Goal: Information Seeking & Learning: Learn about a topic

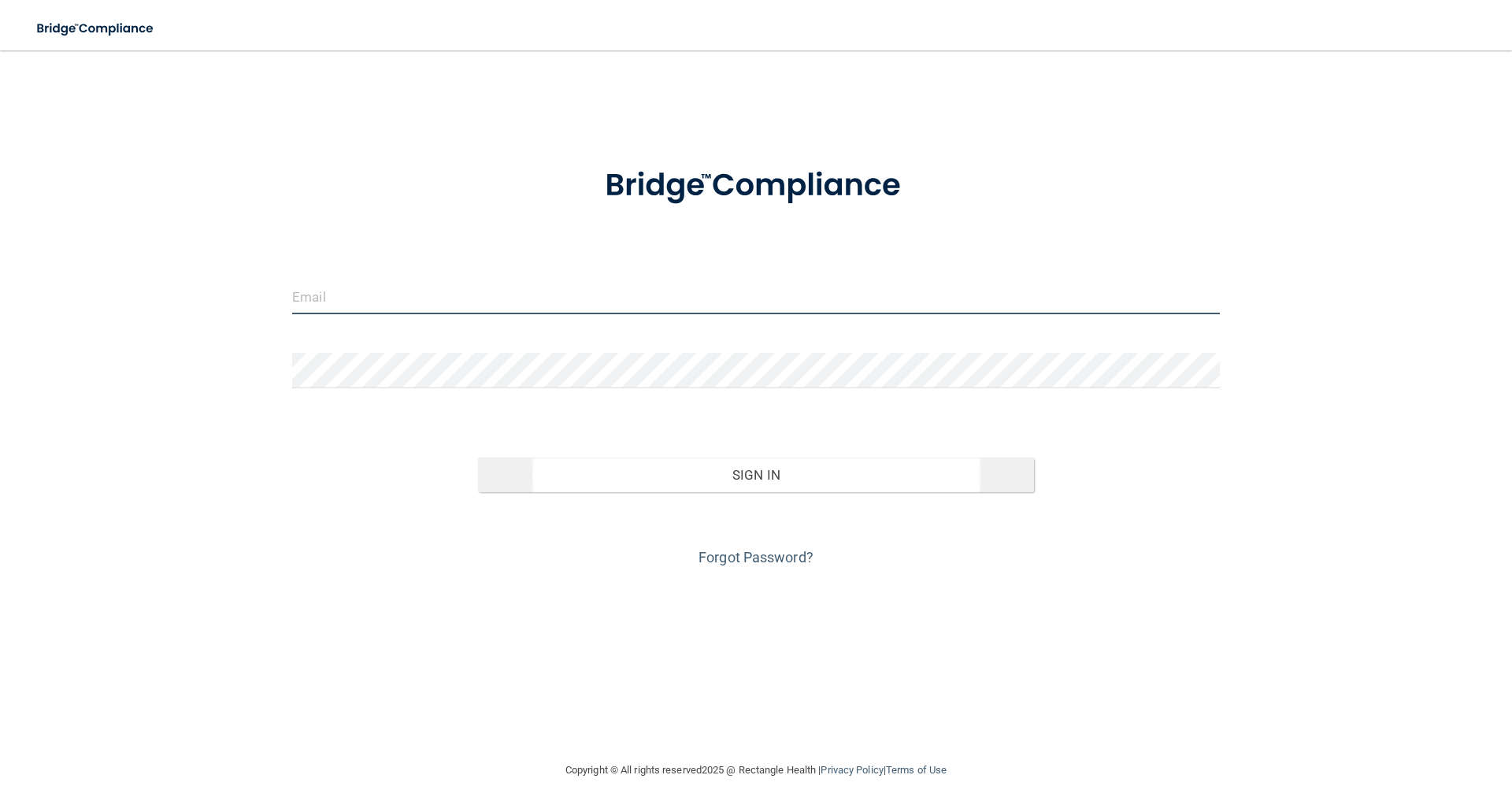
type input "[PERSON_NAME][EMAIL_ADDRESS][PERSON_NAME][DOMAIN_NAME]"
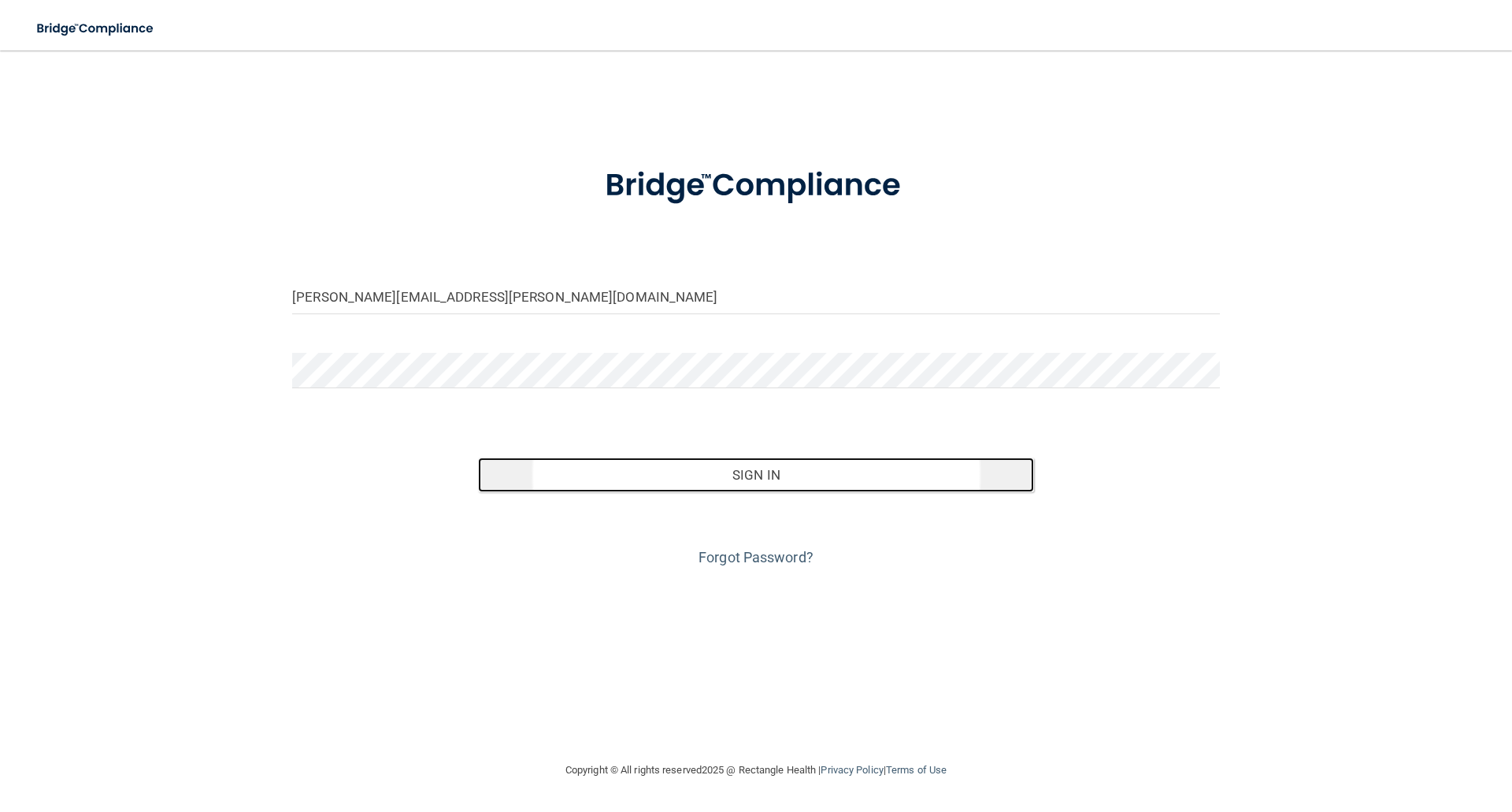
click at [754, 468] on button "Sign In" at bounding box center [756, 475] width 557 height 34
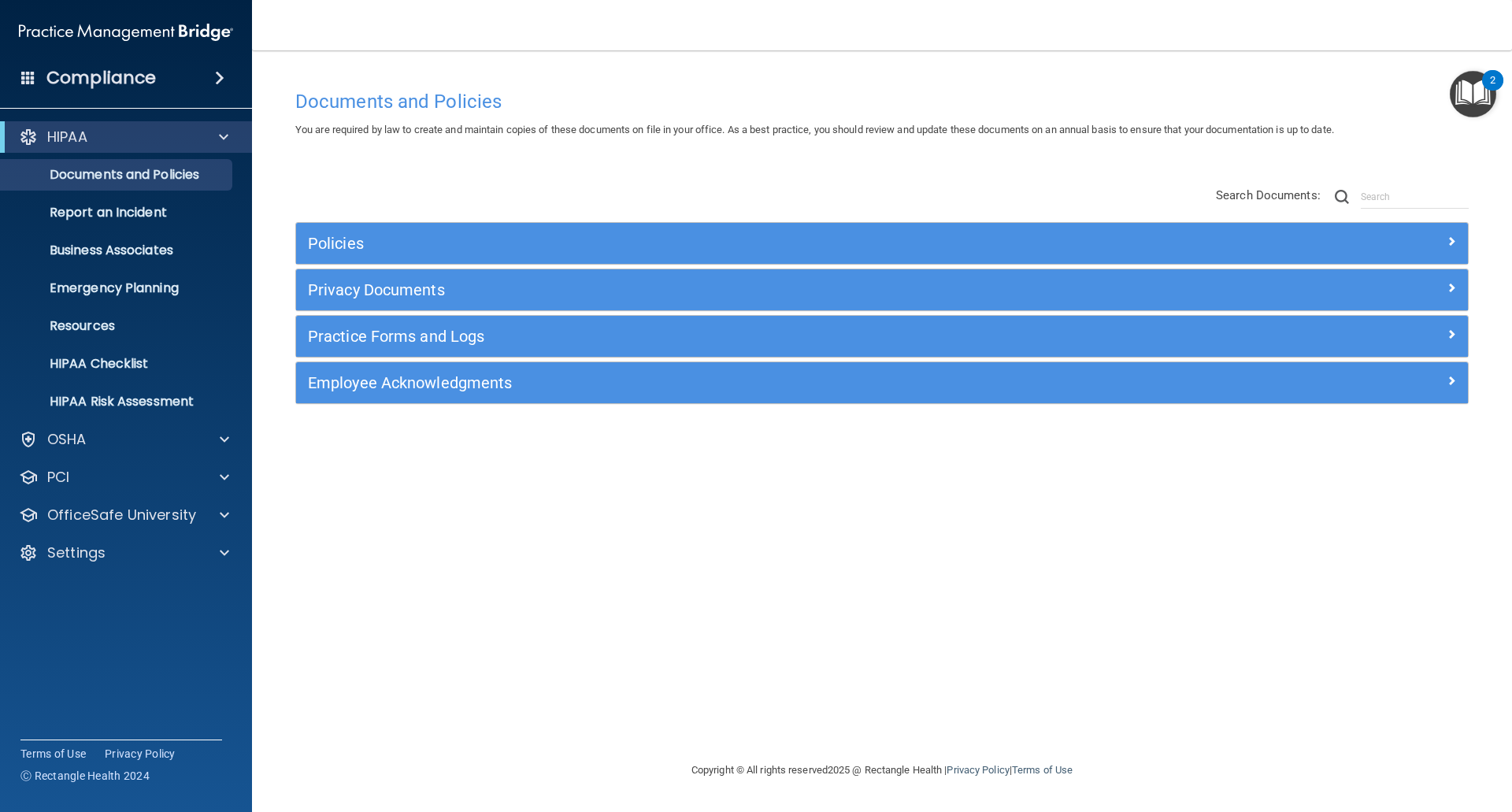
click at [1474, 100] on img "Open Resource Center, 2 new notifications" at bounding box center [1473, 94] width 47 height 47
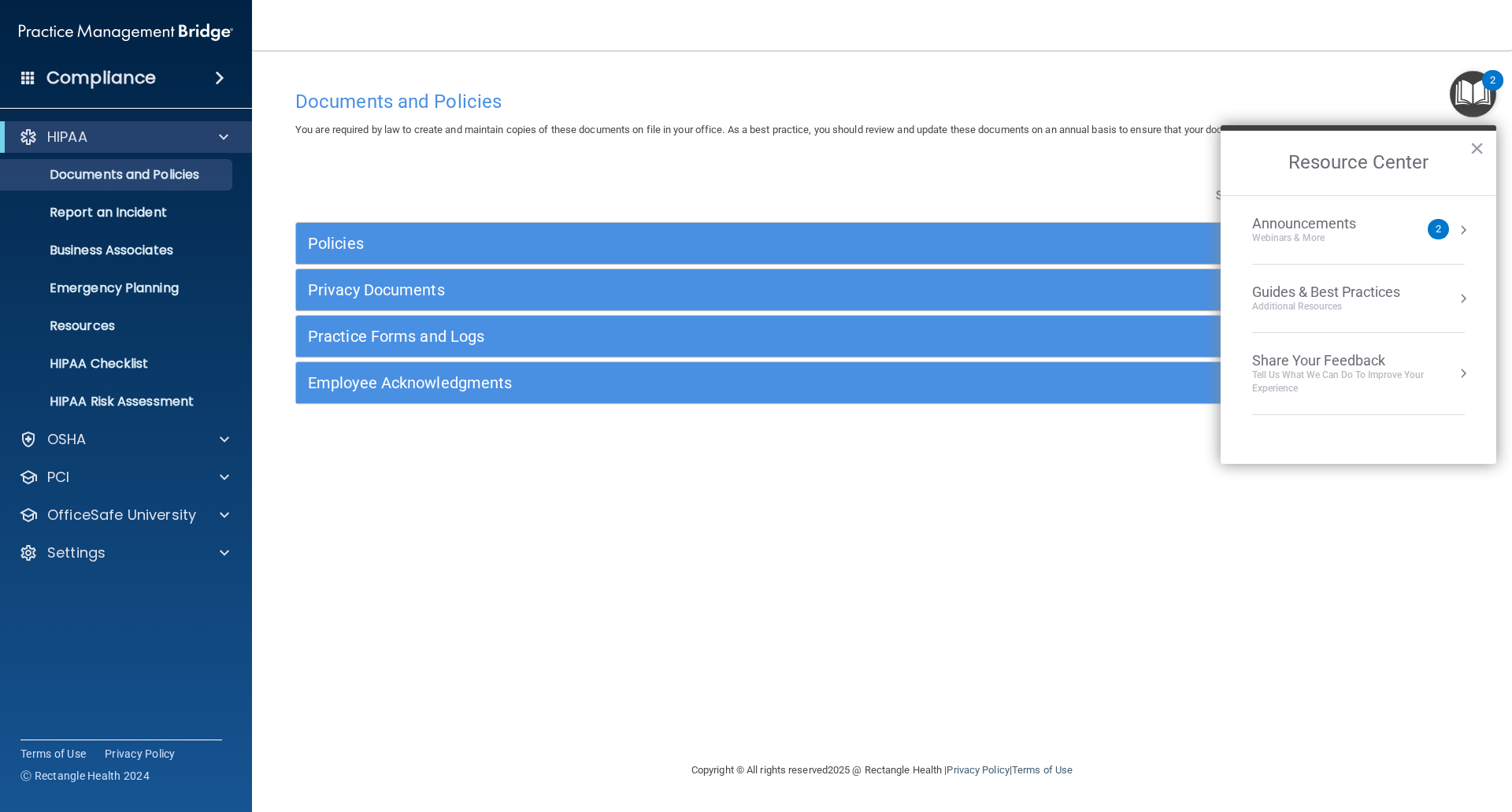
click at [1474, 100] on img "Open Resource Center, 2 new notifications" at bounding box center [1473, 94] width 47 height 47
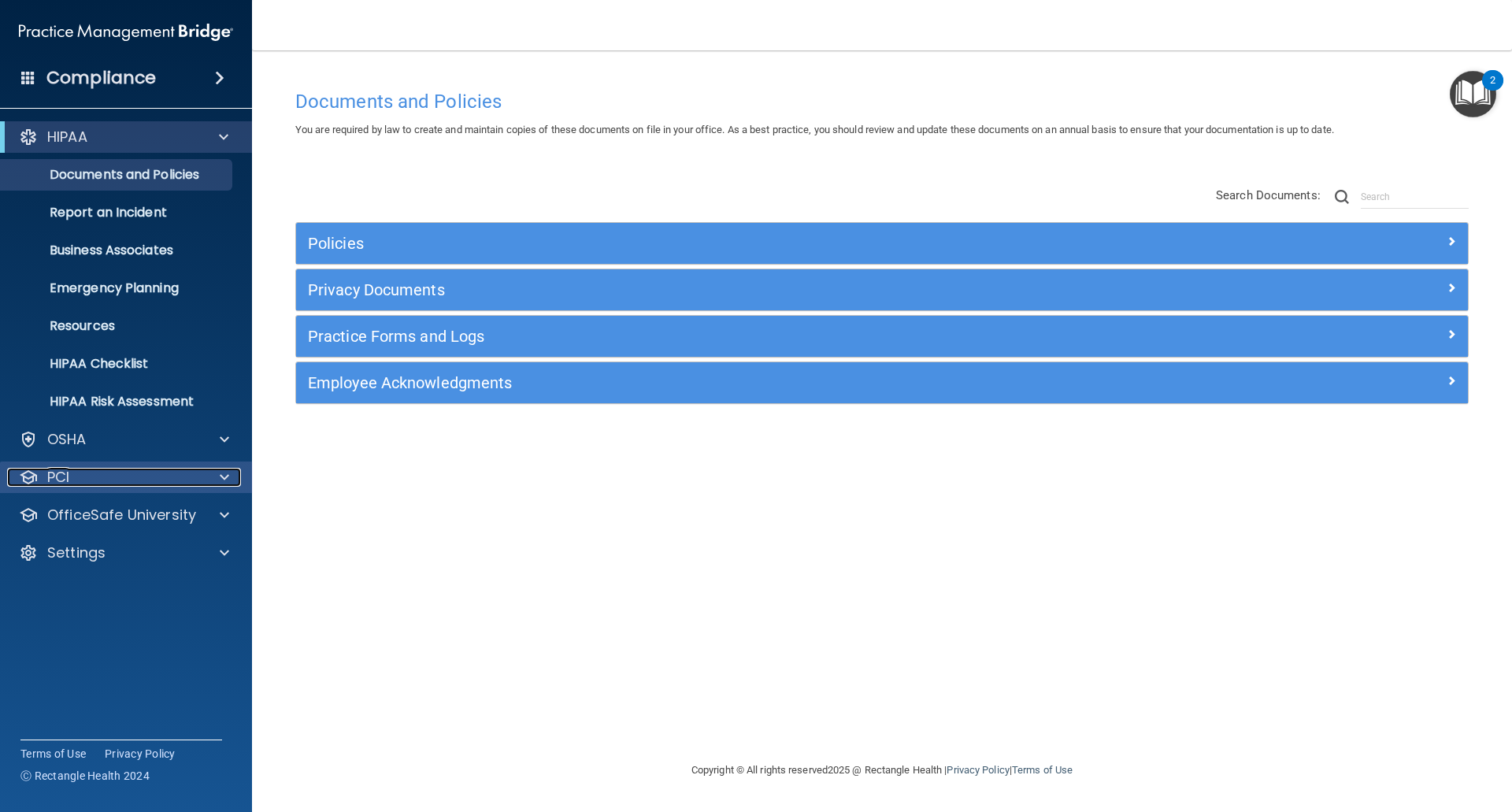
click at [97, 476] on div "PCI" at bounding box center [105, 476] width 196 height 19
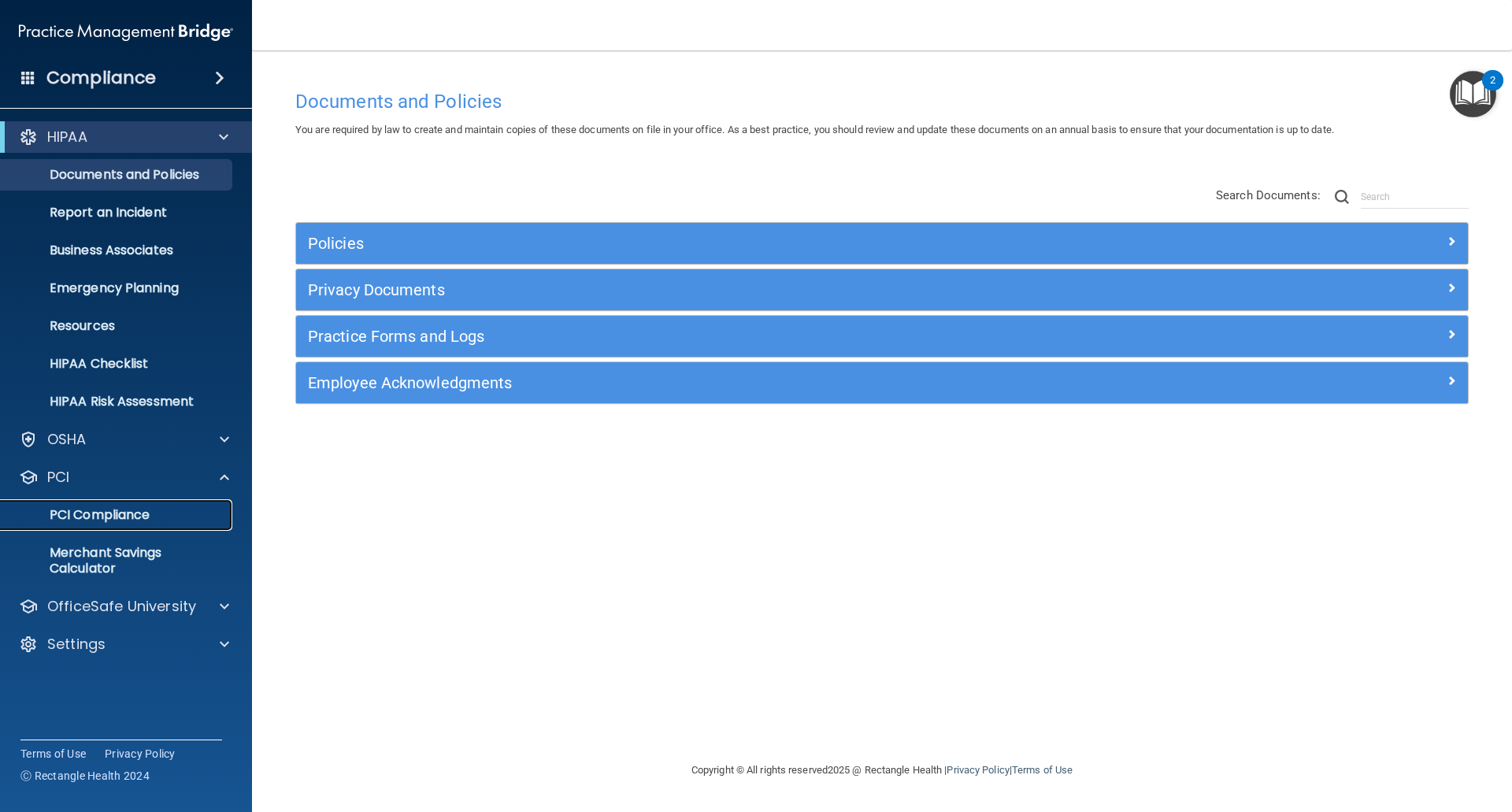
click at [138, 512] on p "PCI Compliance" at bounding box center [118, 514] width 215 height 16
click at [100, 642] on p "Settings" at bounding box center [76, 643] width 58 height 19
click at [85, 683] on p "My Account" at bounding box center [118, 681] width 215 height 16
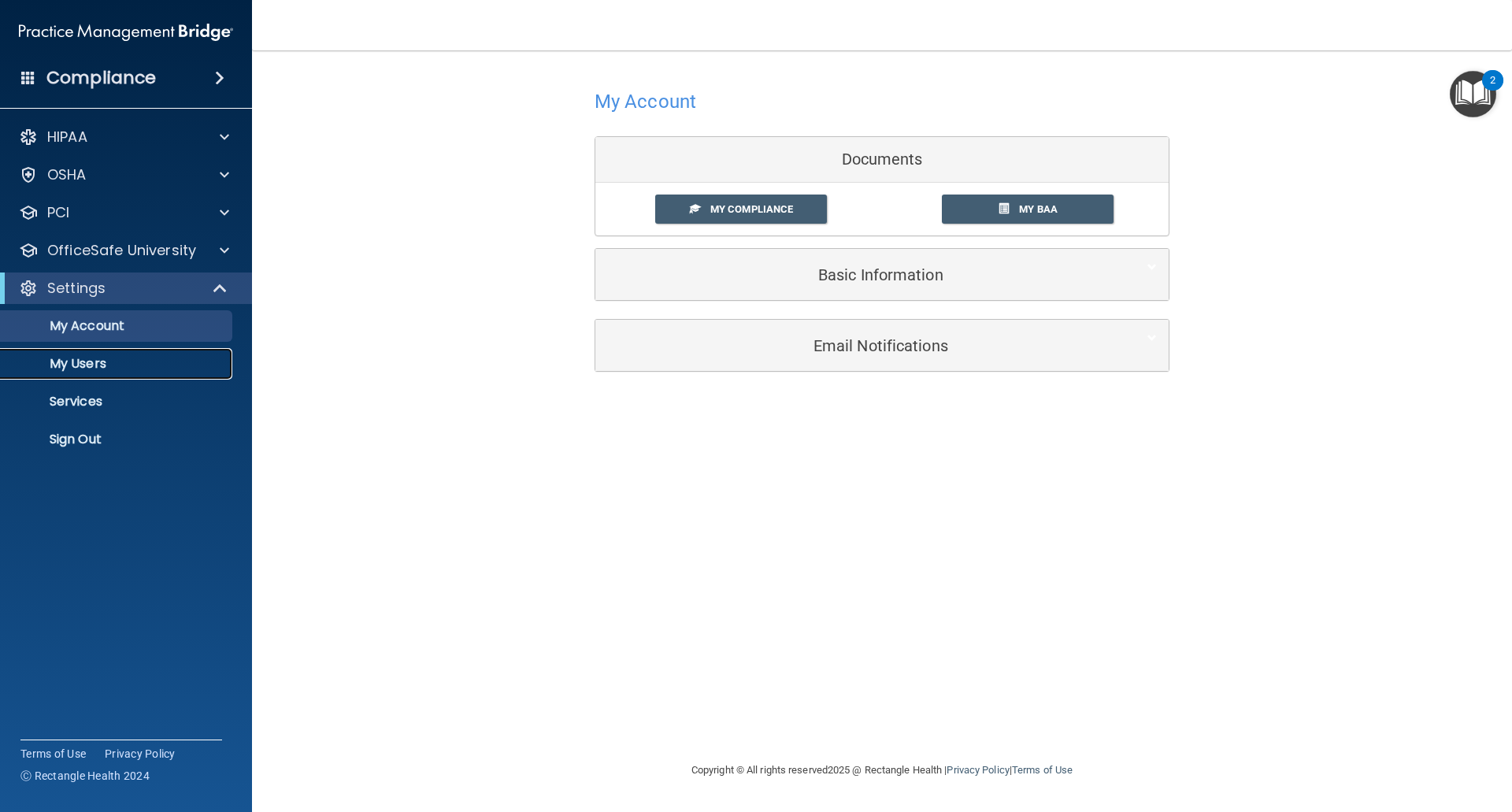
click at [84, 359] on p "My Users" at bounding box center [118, 363] width 215 height 16
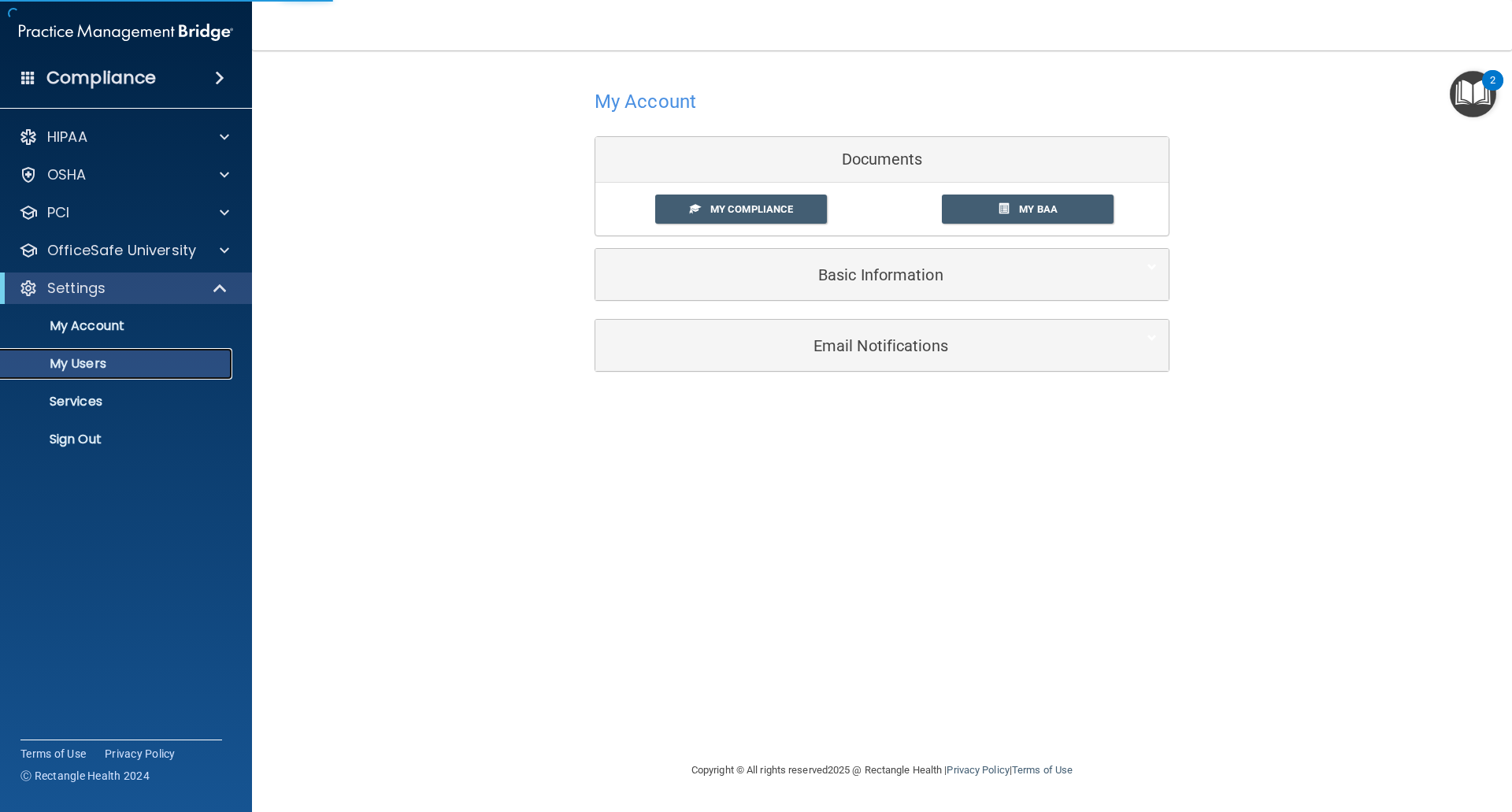
select select "20"
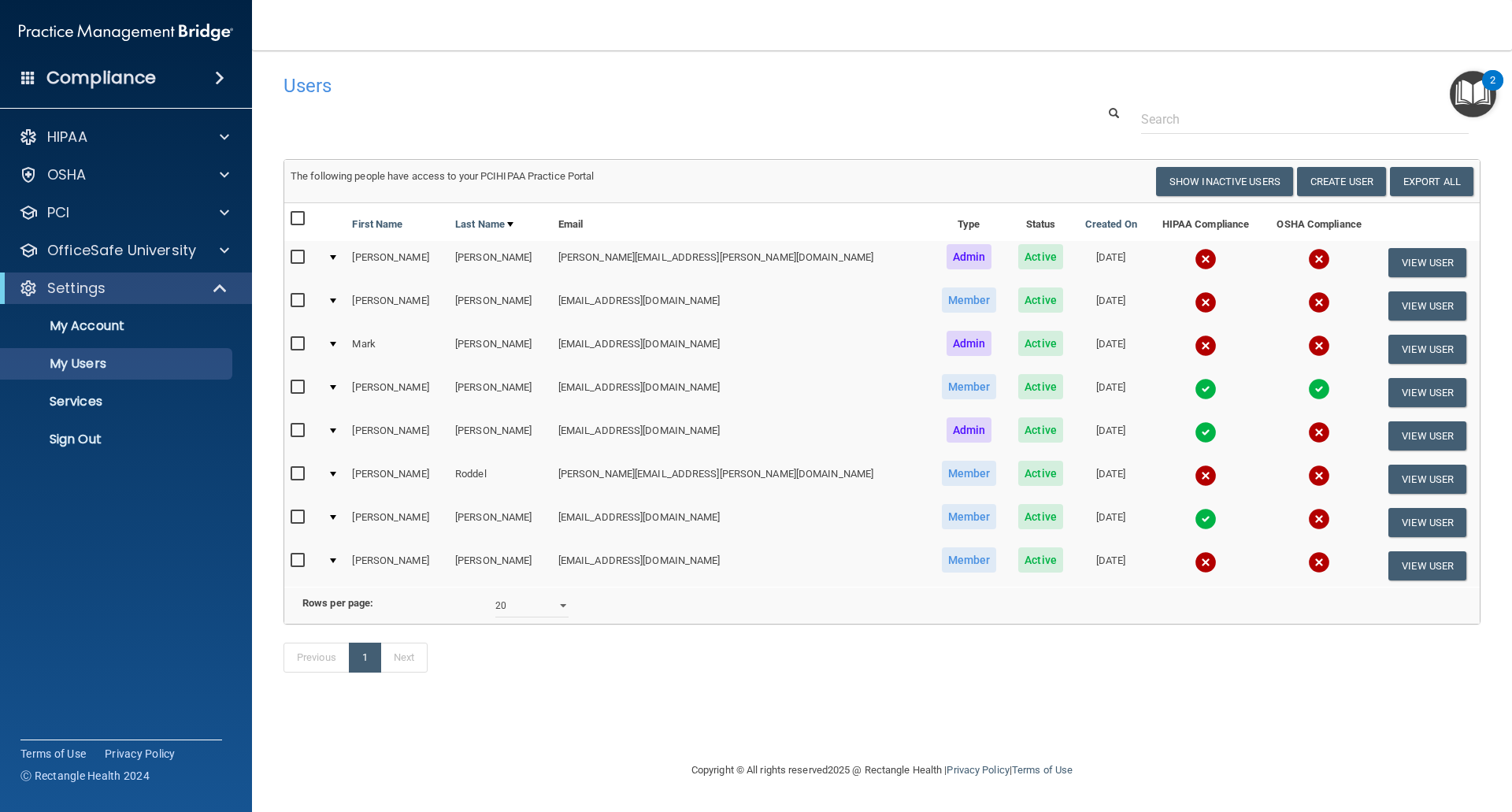
click at [1479, 88] on img "Open Resource Center, 2 new notifications" at bounding box center [1473, 94] width 47 height 47
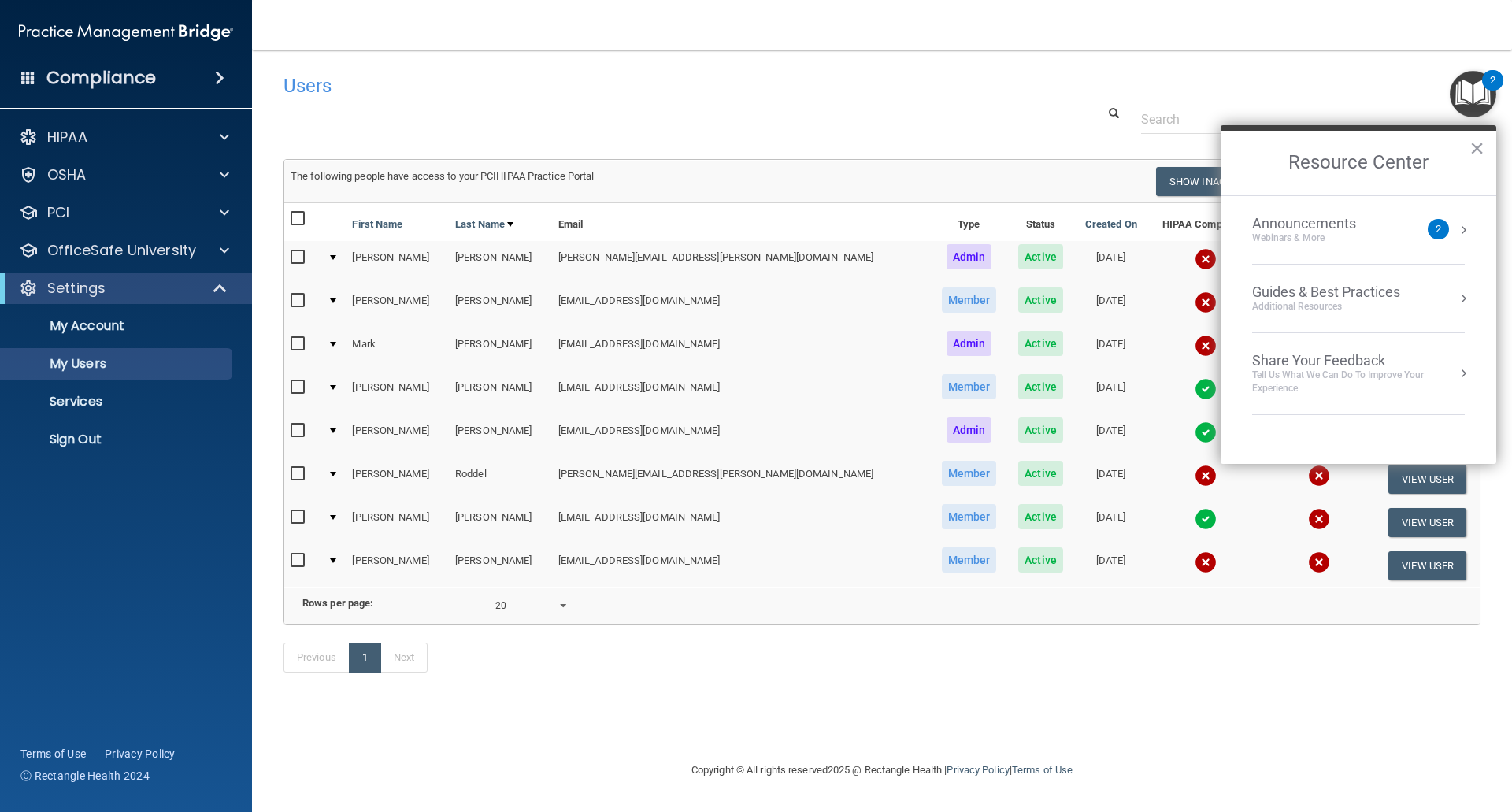
click at [90, 70] on h4 "Compliance" at bounding box center [102, 78] width 110 height 22
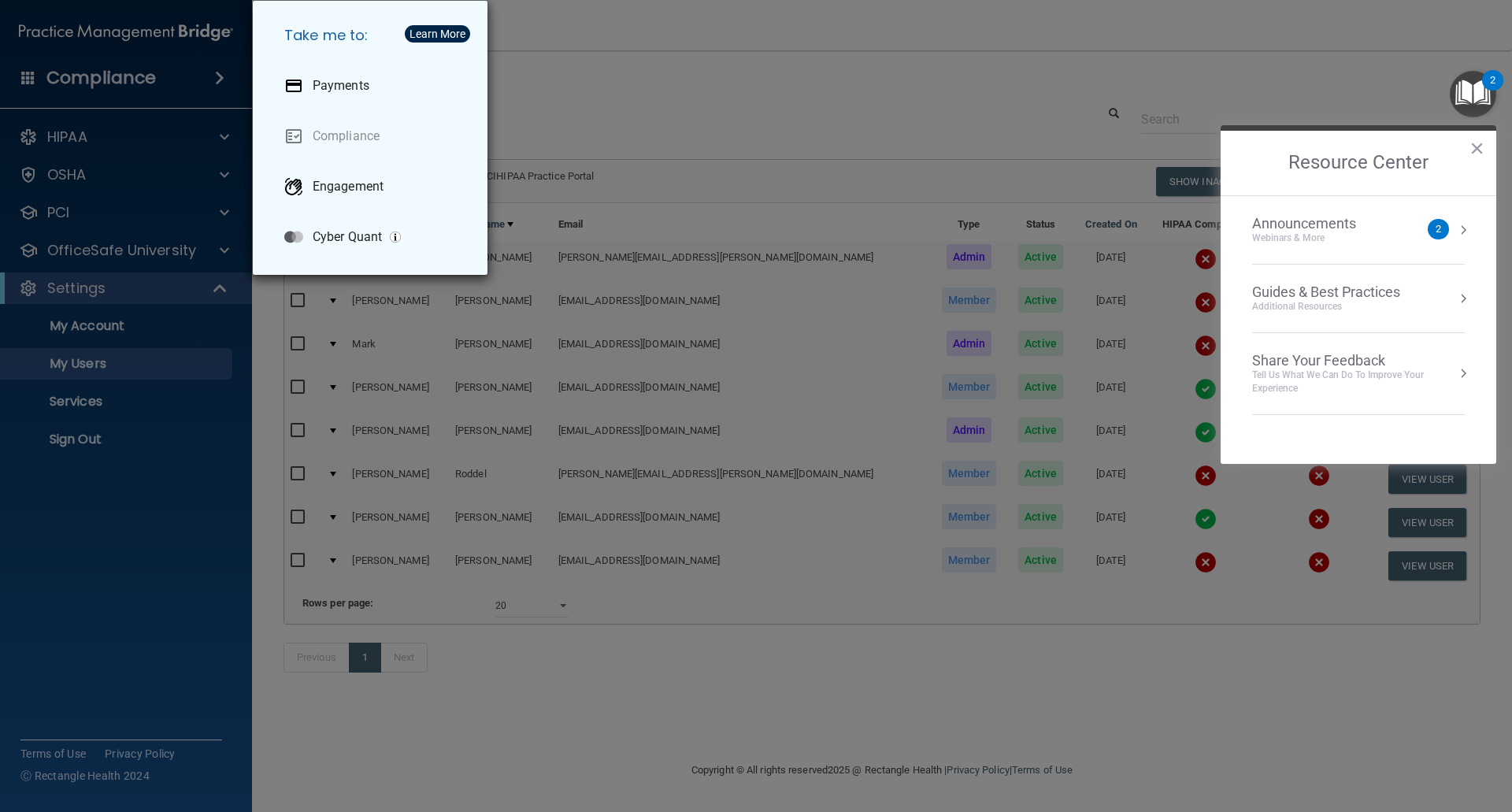
click at [56, 210] on div "Take me to: Payments Compliance Engagement Cyber Quant" at bounding box center [756, 406] width 1512 height 812
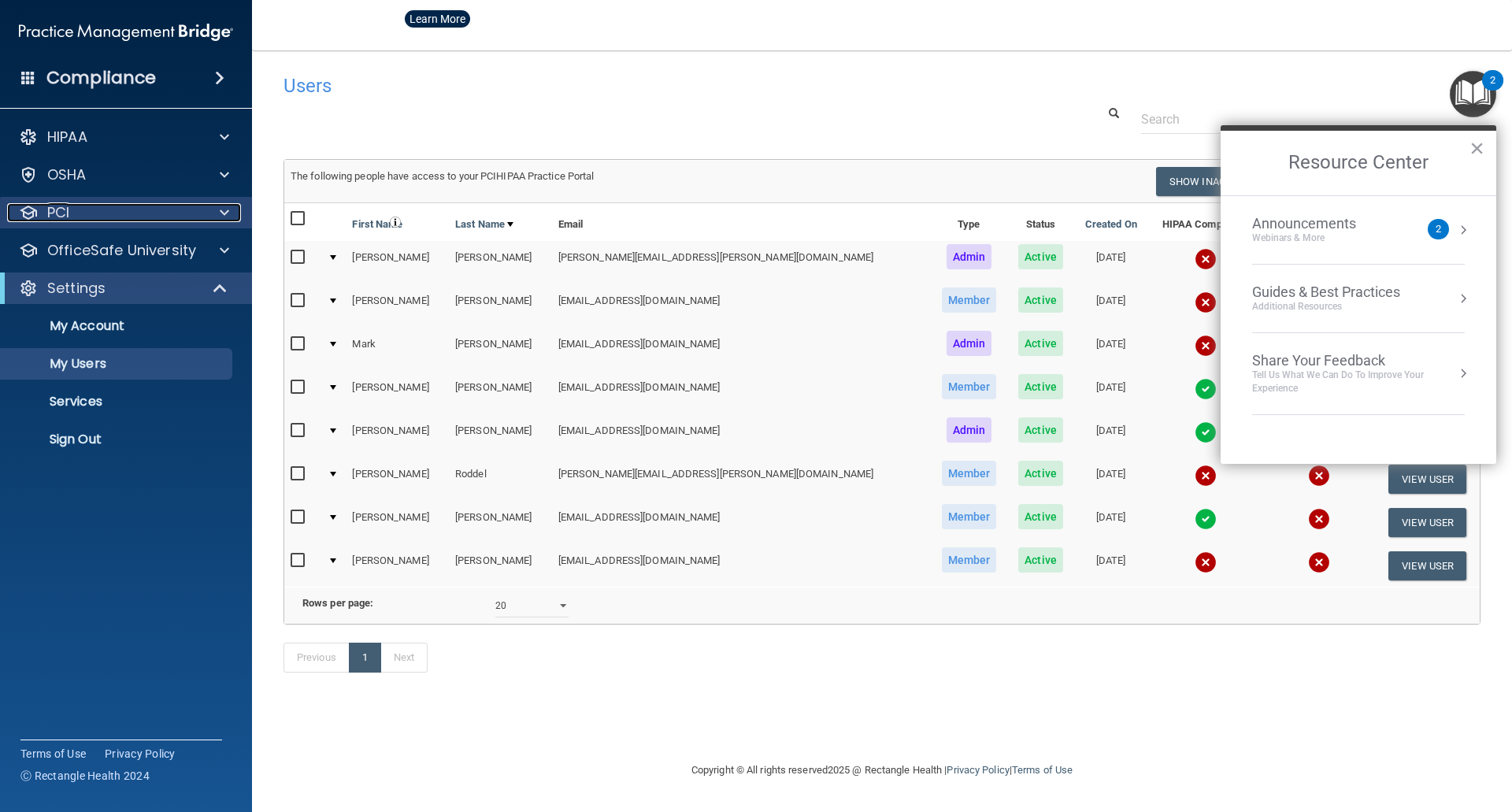
click at [56, 210] on p "PCI" at bounding box center [58, 212] width 22 height 19
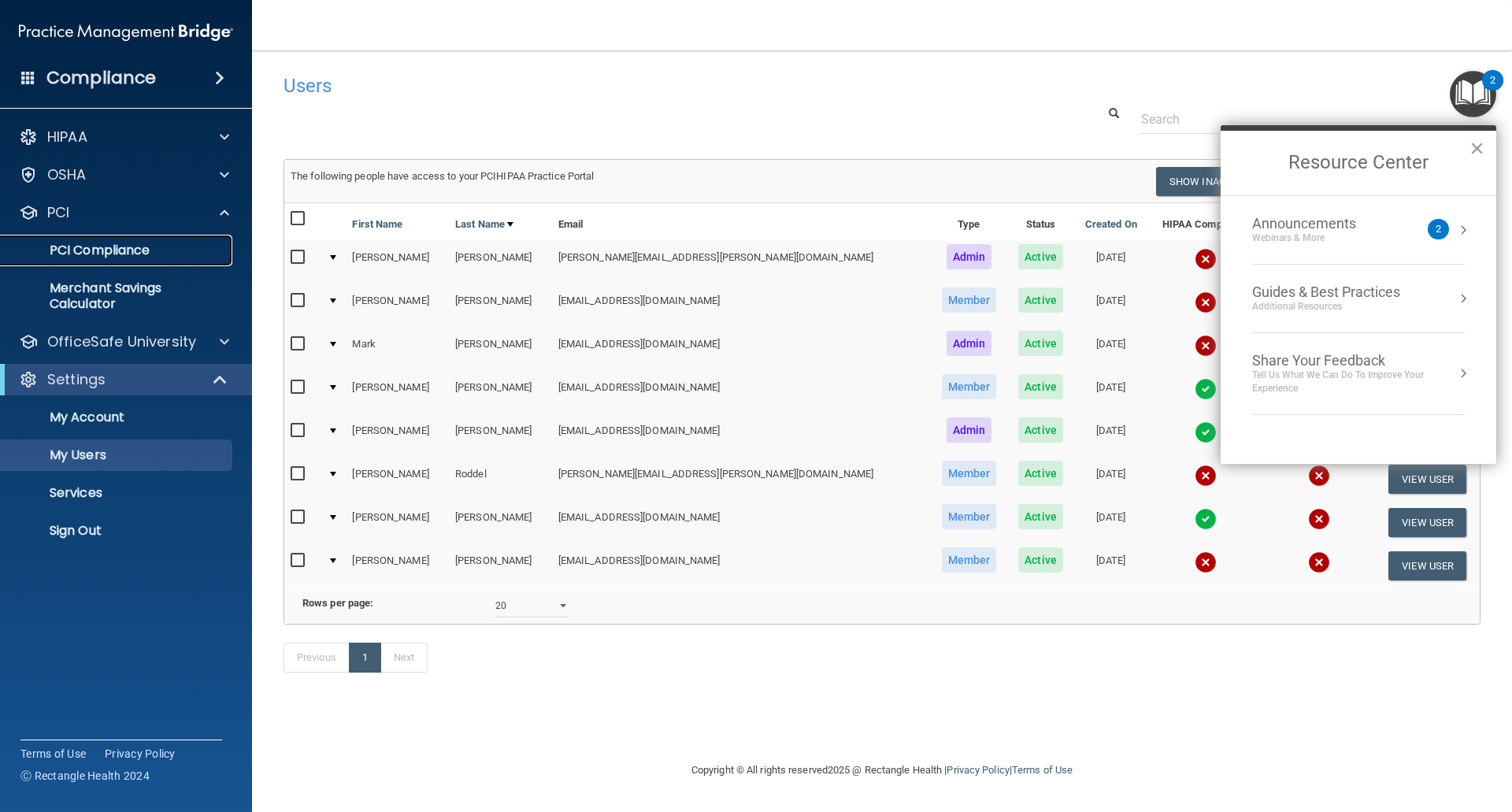
click at [71, 243] on p "PCI Compliance" at bounding box center [118, 250] width 215 height 16
